Goal: Task Accomplishment & Management: Manage account settings

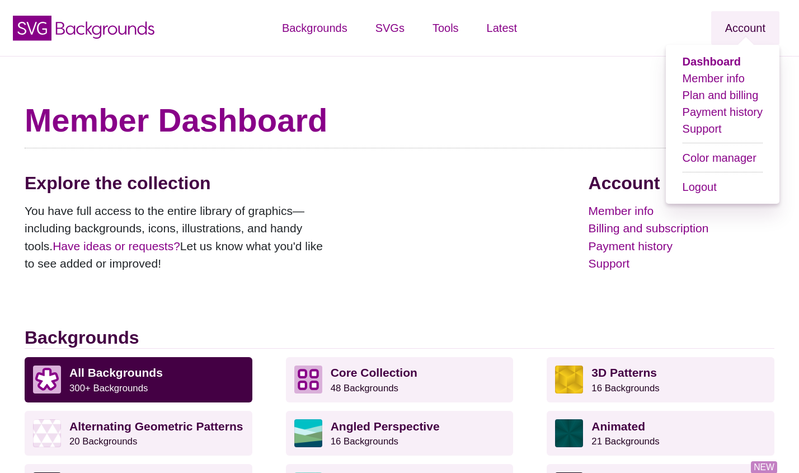
click at [742, 29] on link "Account" at bounding box center [746, 28] width 68 height 34
click at [717, 94] on link "Plan and billing" at bounding box center [721, 95] width 76 height 12
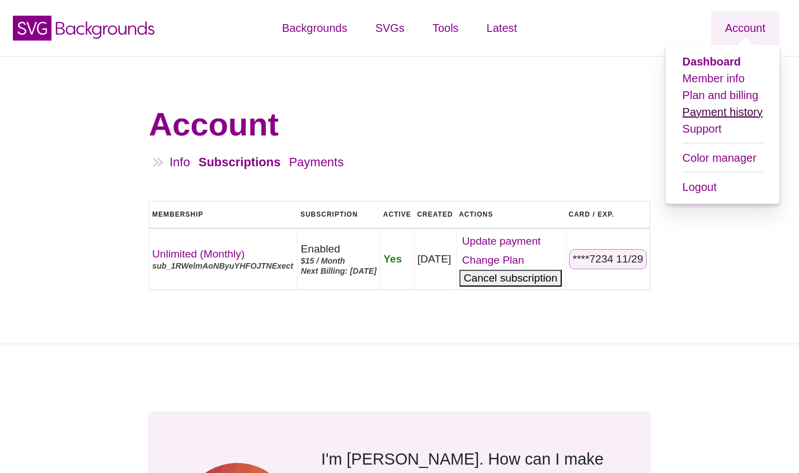
click at [715, 114] on link "Payment history" at bounding box center [723, 112] width 80 height 12
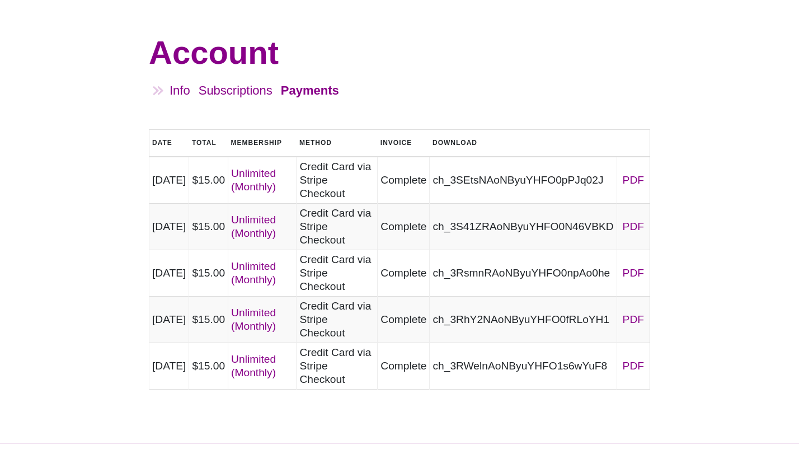
scroll to position [90, 0]
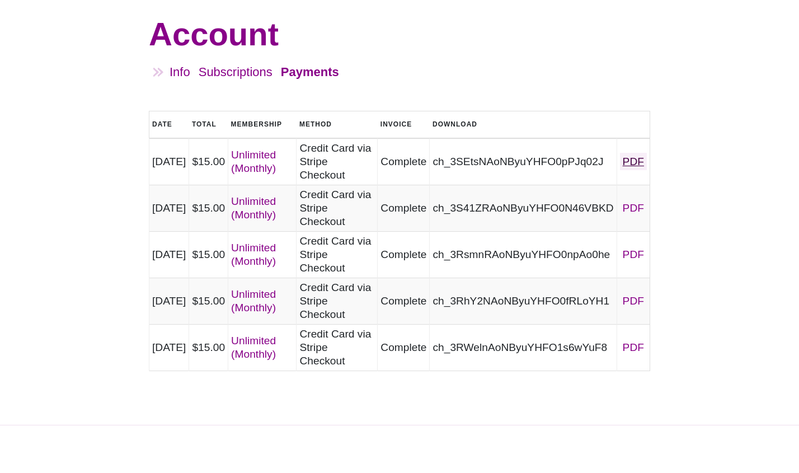
click at [629, 166] on link "PDF" at bounding box center [633, 161] width 27 height 17
click at [632, 208] on link "PDF" at bounding box center [633, 207] width 27 height 17
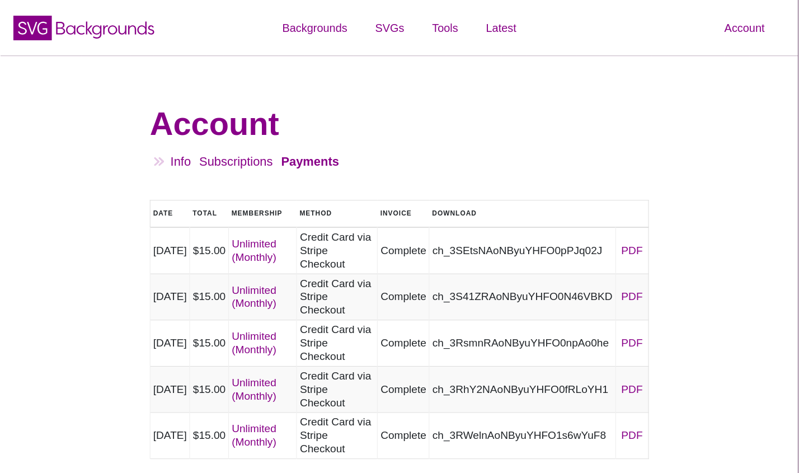
scroll to position [90, 0]
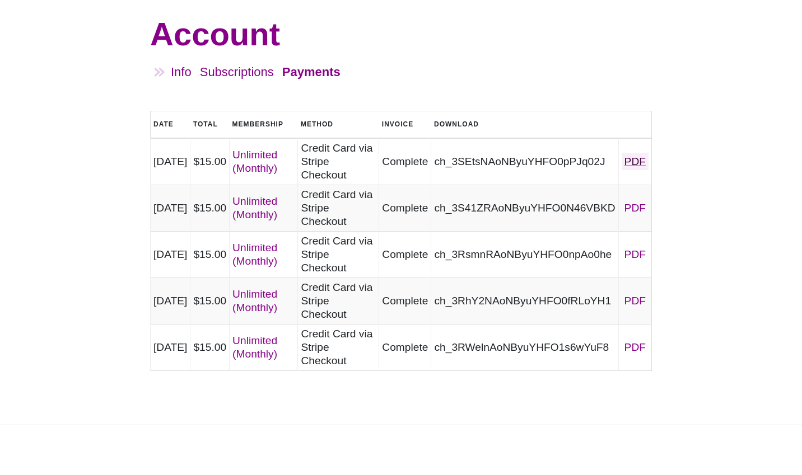
click at [640, 158] on link "PDF" at bounding box center [634, 161] width 27 height 17
